Goal: Task Accomplishment & Management: Manage account settings

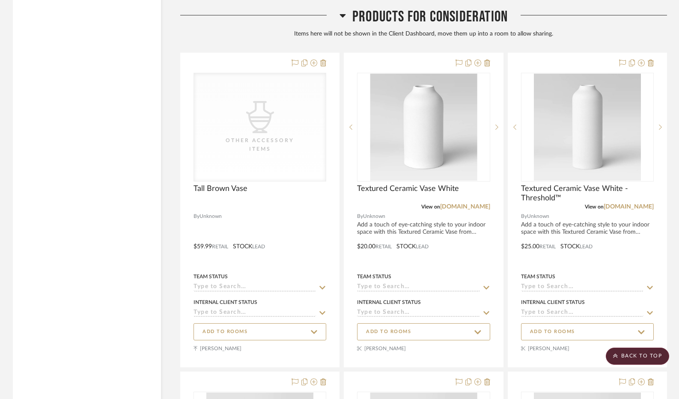
scroll to position [1585, 0]
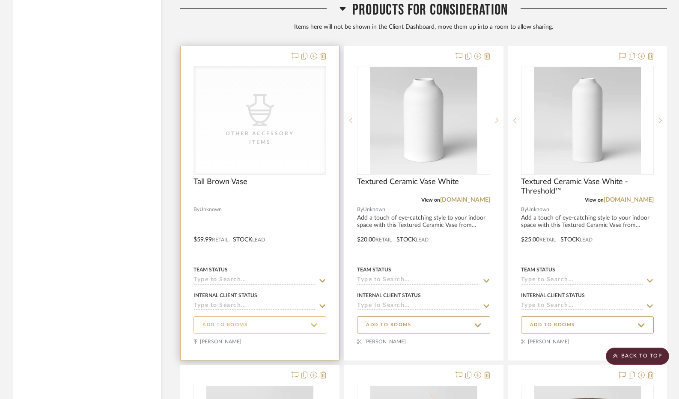
click at [297, 328] on span "ADD TO ROOMS" at bounding box center [260, 325] width 115 height 12
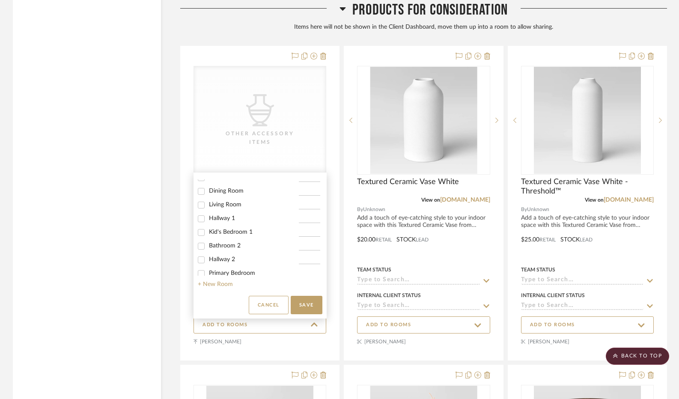
scroll to position [104, 0]
click at [201, 215] on input "Hallway 1" at bounding box center [201, 216] width 14 height 14
checkbox input "true"
type input "1"
click at [304, 305] on button "Save" at bounding box center [307, 305] width 32 height 18
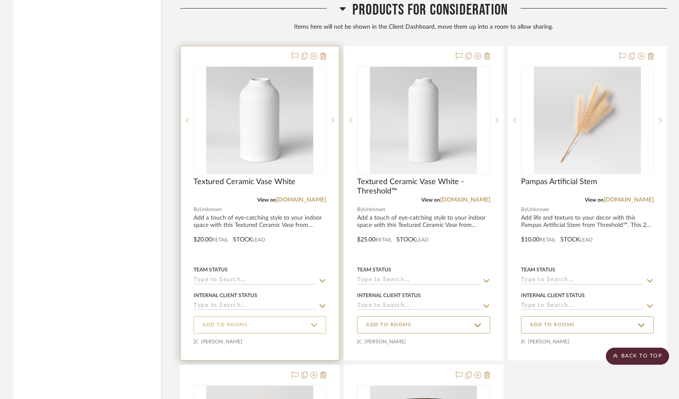
click at [319, 327] on button "ADD TO ROOMS" at bounding box center [260, 324] width 133 height 17
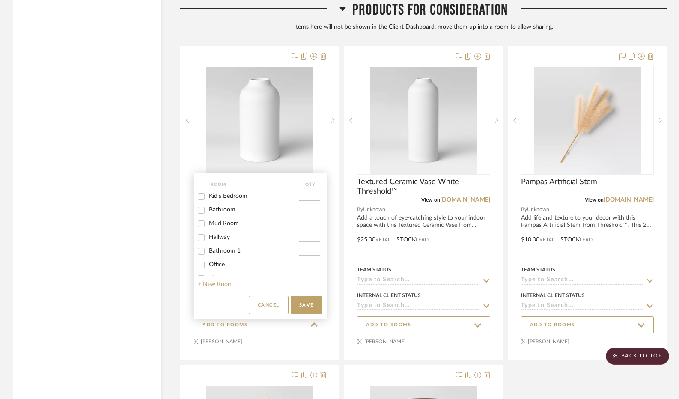
click at [201, 264] on input "Office" at bounding box center [201, 265] width 14 height 14
checkbox input "true"
type input "1"
click at [310, 307] on button "Save" at bounding box center [307, 305] width 32 height 18
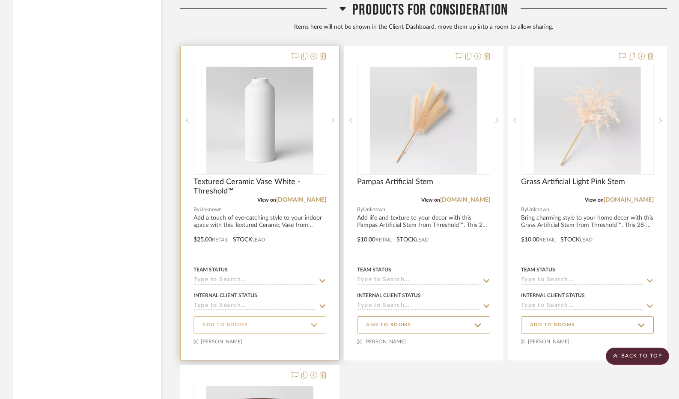
click at [315, 329] on icon at bounding box center [314, 326] width 7 height 8
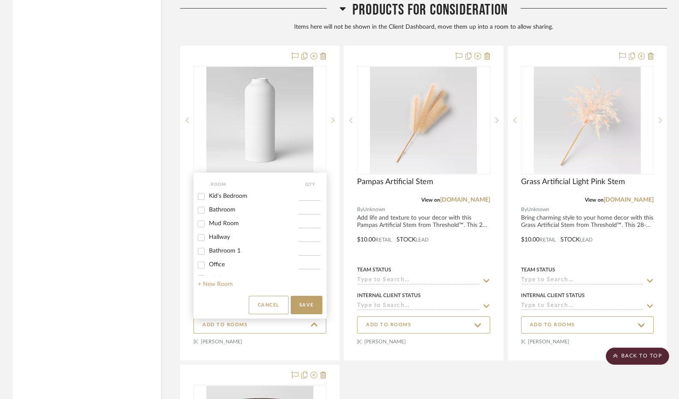
click at [203, 266] on input "Office" at bounding box center [201, 265] width 14 height 14
checkbox input "true"
type input "1"
click at [307, 306] on button "Save" at bounding box center [307, 305] width 32 height 18
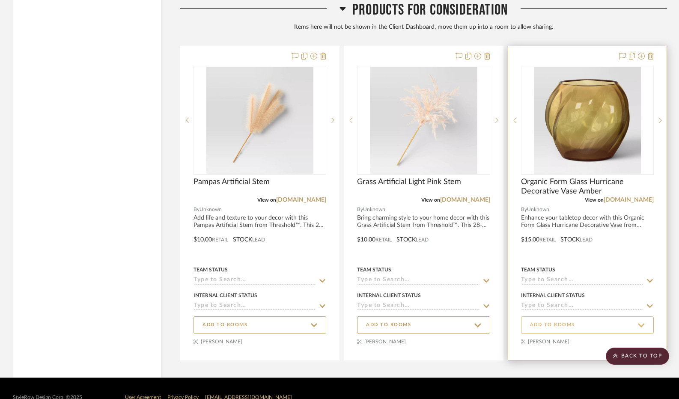
click at [570, 328] on span "ADD TO ROOMS" at bounding box center [552, 325] width 45 height 7
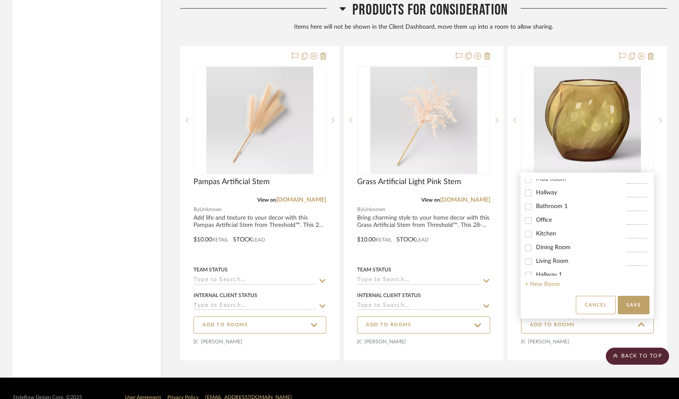
scroll to position [45, 0]
click at [528, 262] on input "Living Room" at bounding box center [529, 261] width 14 height 14
checkbox input "true"
type input "1"
click at [632, 307] on button "Save" at bounding box center [634, 305] width 32 height 18
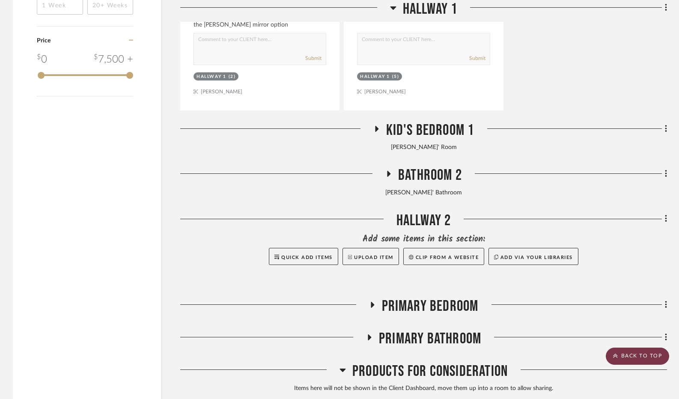
click at [618, 357] on icon at bounding box center [615, 355] width 5 height 5
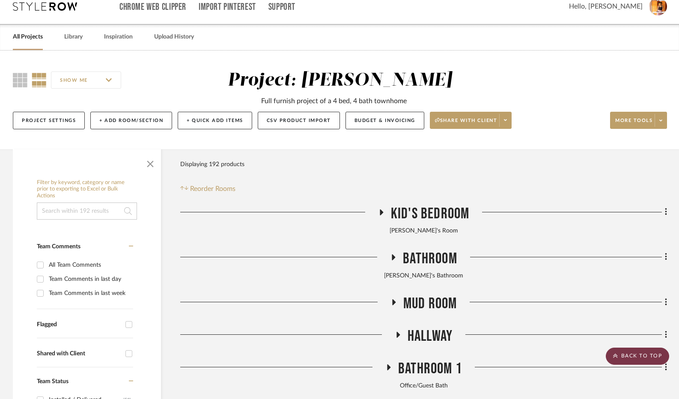
scroll to position [0, 0]
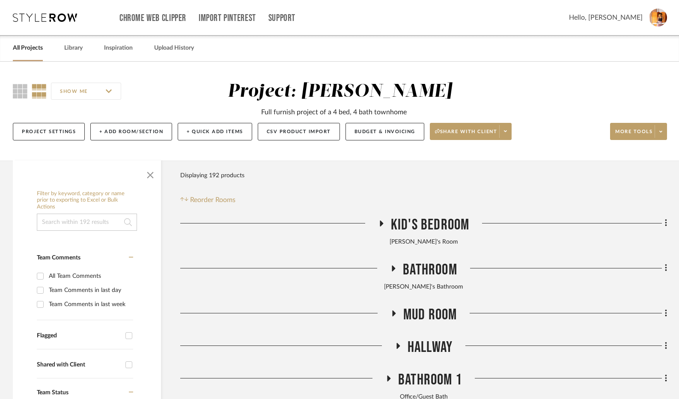
click at [380, 225] on icon at bounding box center [381, 224] width 3 height 6
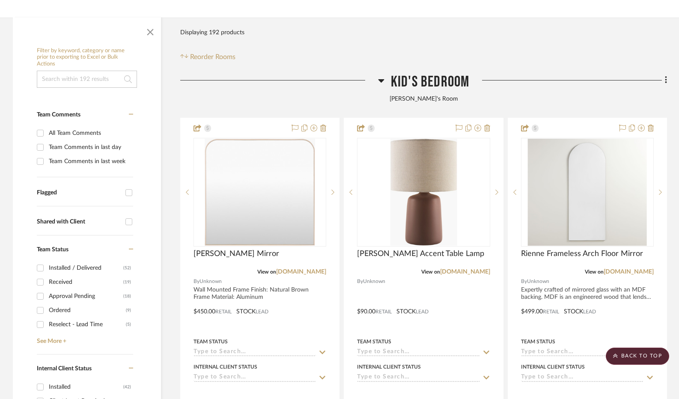
scroll to position [142, 0]
click at [382, 83] on icon at bounding box center [381, 81] width 6 height 10
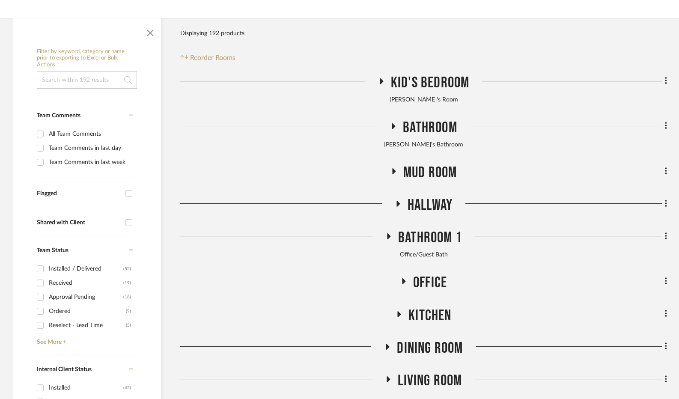
click at [394, 173] on icon at bounding box center [393, 171] width 3 height 6
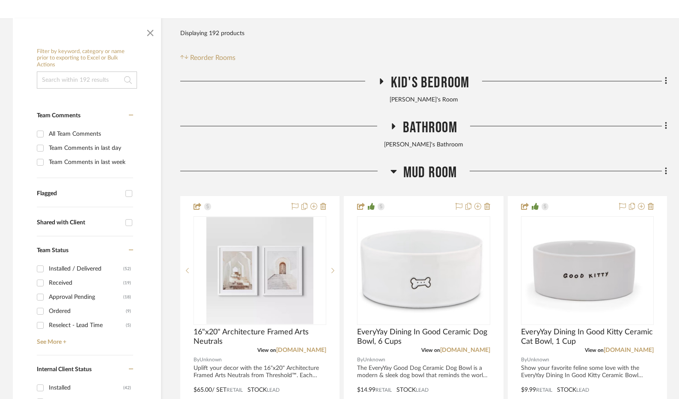
click at [394, 173] on icon at bounding box center [394, 171] width 6 height 3
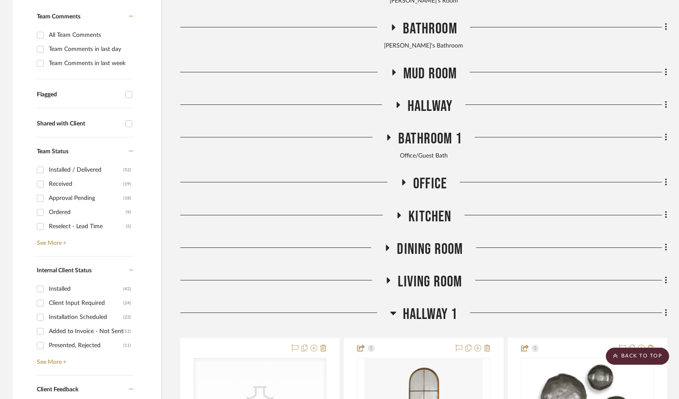
scroll to position [241, 0]
click at [396, 108] on icon at bounding box center [398, 105] width 10 height 6
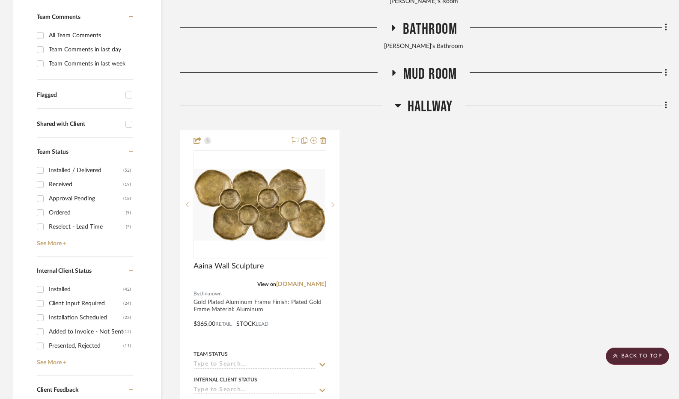
click at [396, 108] on icon at bounding box center [398, 105] width 6 height 10
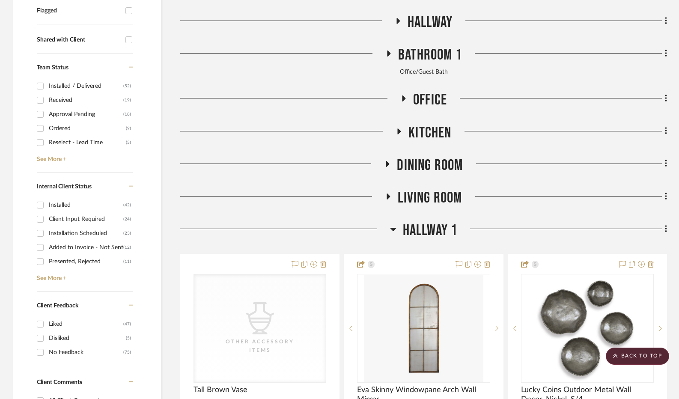
scroll to position [325, 0]
click at [405, 101] on icon at bounding box center [403, 98] width 10 height 6
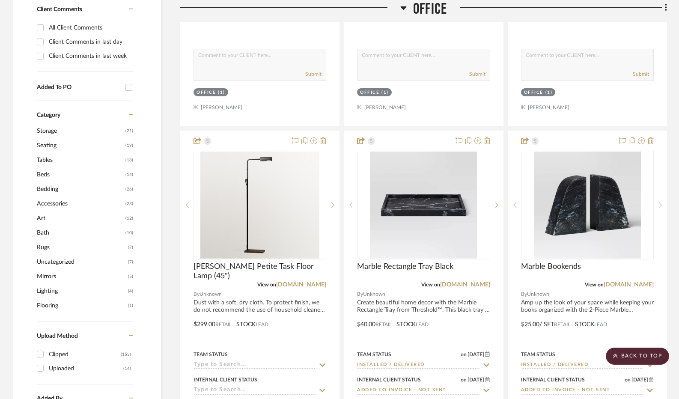
scroll to position [697, 0]
